Goal: Task Accomplishment & Management: Complete application form

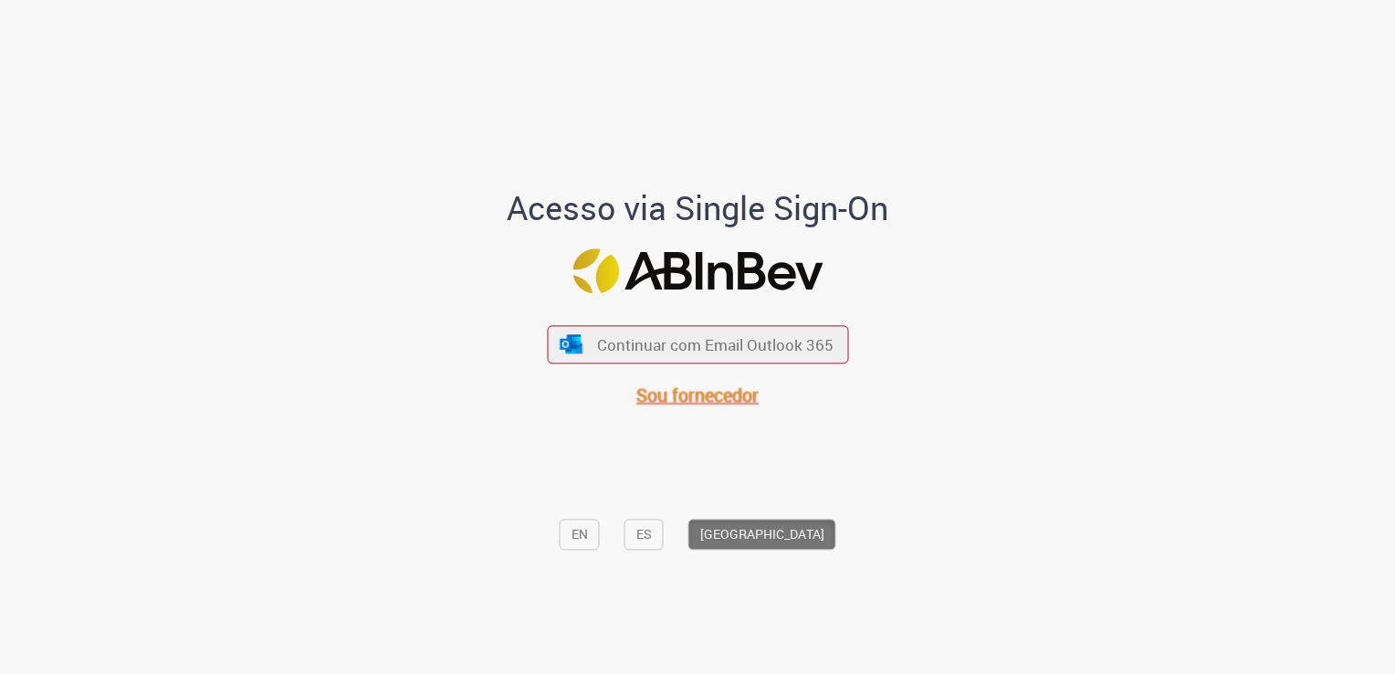
click at [690, 398] on span "Sou fornecedor" at bounding box center [697, 394] width 122 height 25
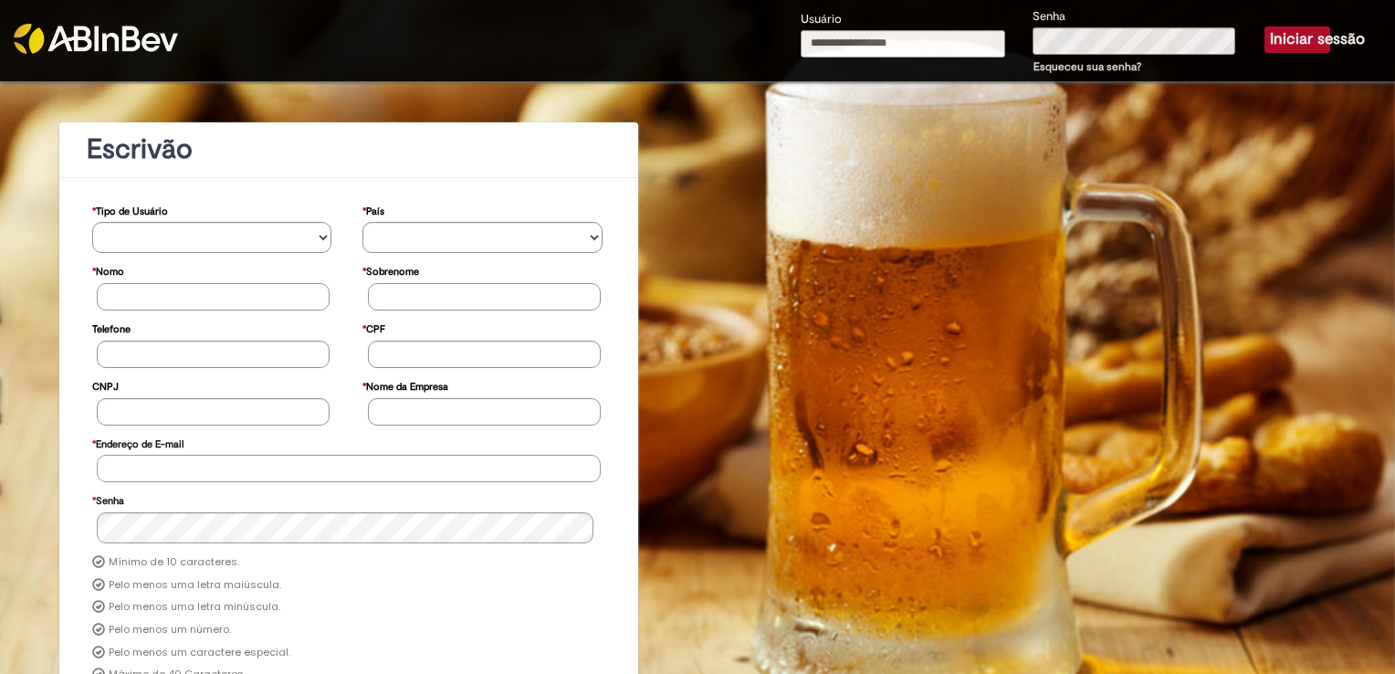
type input "**********"
click at [1282, 43] on button "Iniciar sessão" at bounding box center [1297, 39] width 66 height 26
